Goal: Check status: Check status

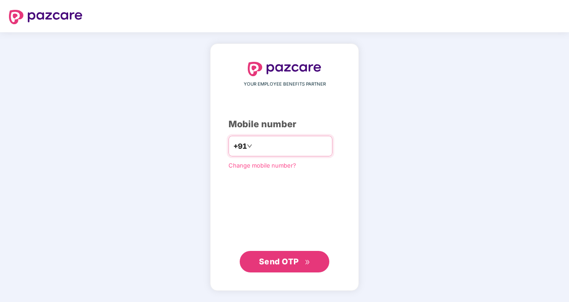
click at [254, 148] on input "**********" at bounding box center [291, 146] width 74 height 14
type input "**********"
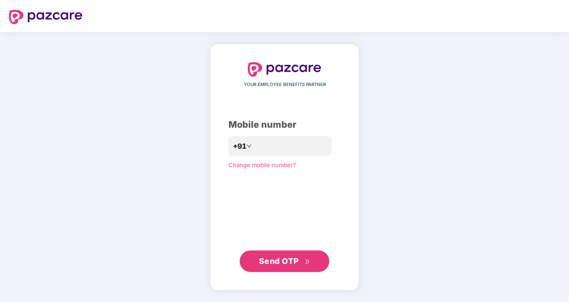
click at [263, 261] on span "Send OTP" at bounding box center [279, 260] width 40 height 9
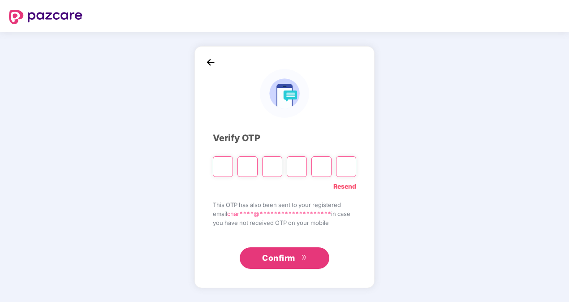
type input "*"
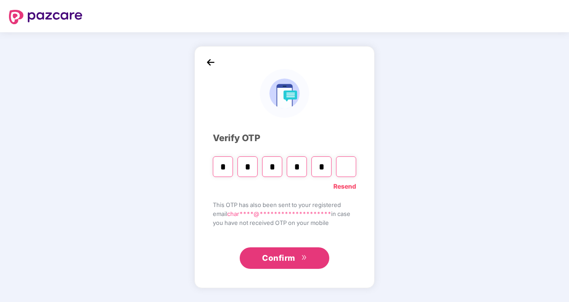
type input "*"
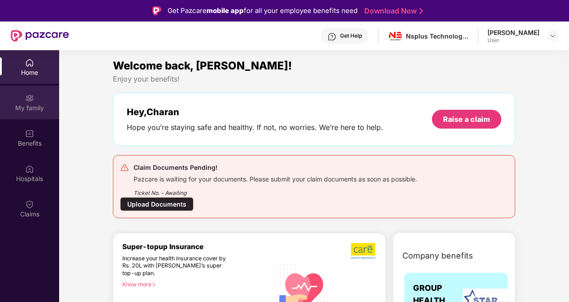
click at [30, 108] on div "My family" at bounding box center [29, 108] width 59 height 9
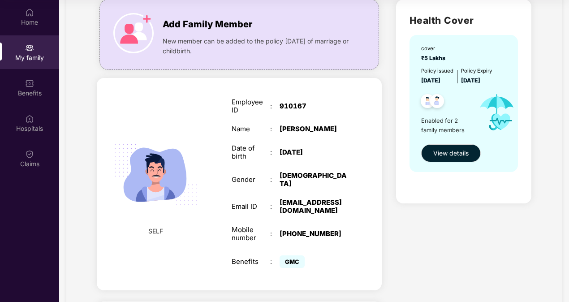
scroll to position [65, 0]
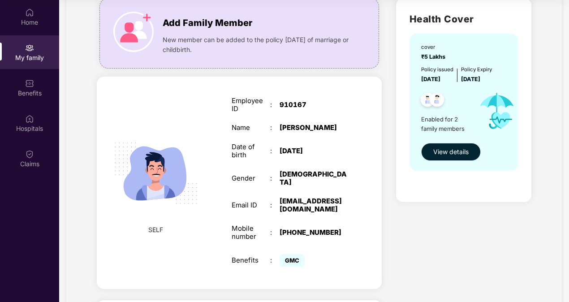
click at [442, 153] on span "View details" at bounding box center [451, 152] width 35 height 10
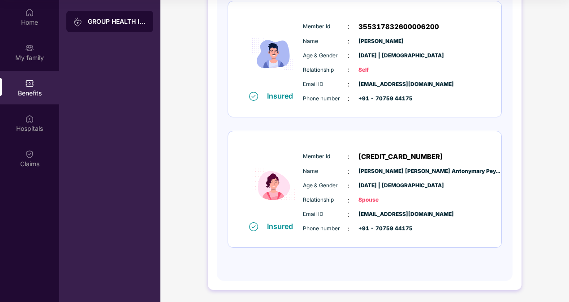
scroll to position [108, 0]
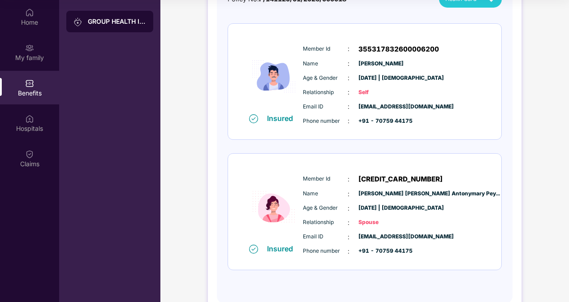
click at [412, 224] on div "Relationship : Spouse" at bounding box center [392, 223] width 178 height 10
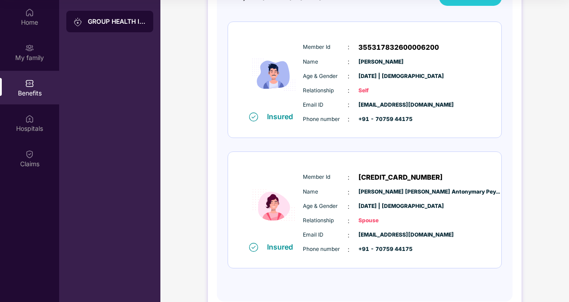
scroll to position [89, 0]
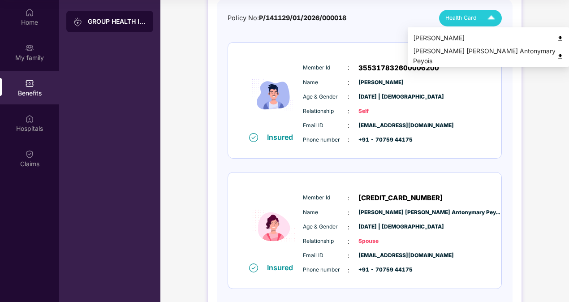
click at [557, 54] on img at bounding box center [560, 56] width 7 height 7
